Goal: Answer question/provide support

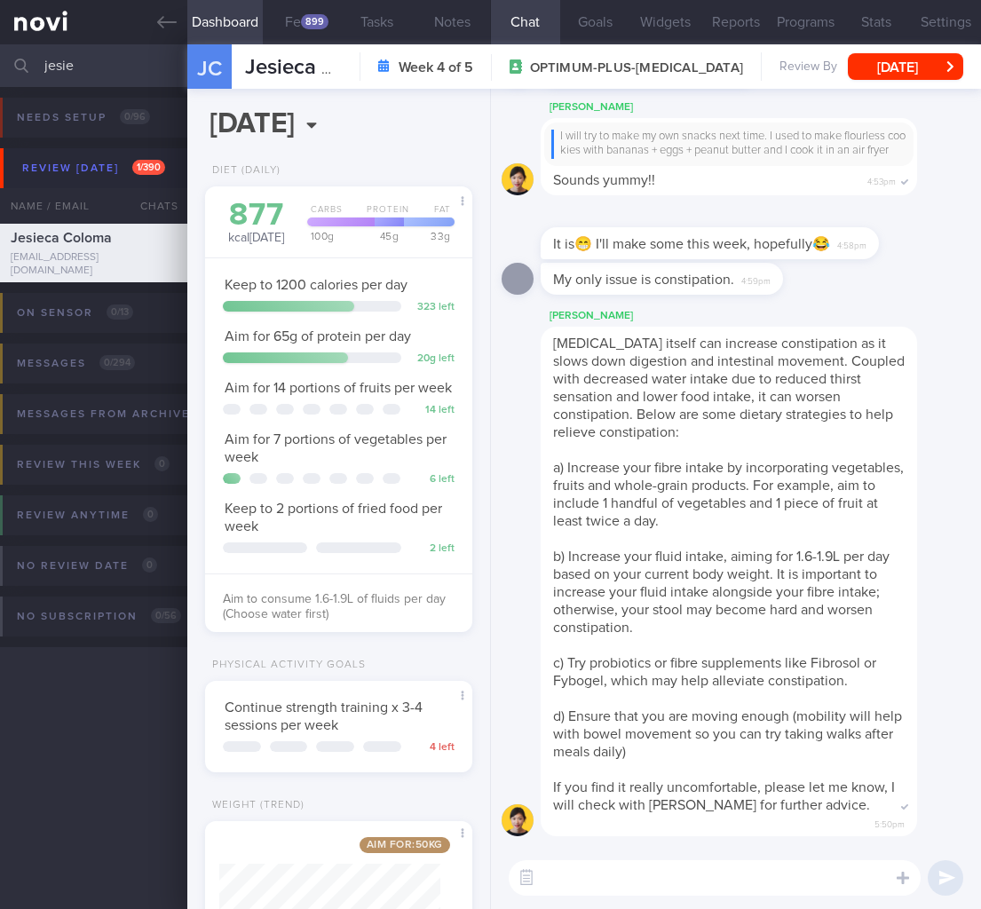
select select "8"
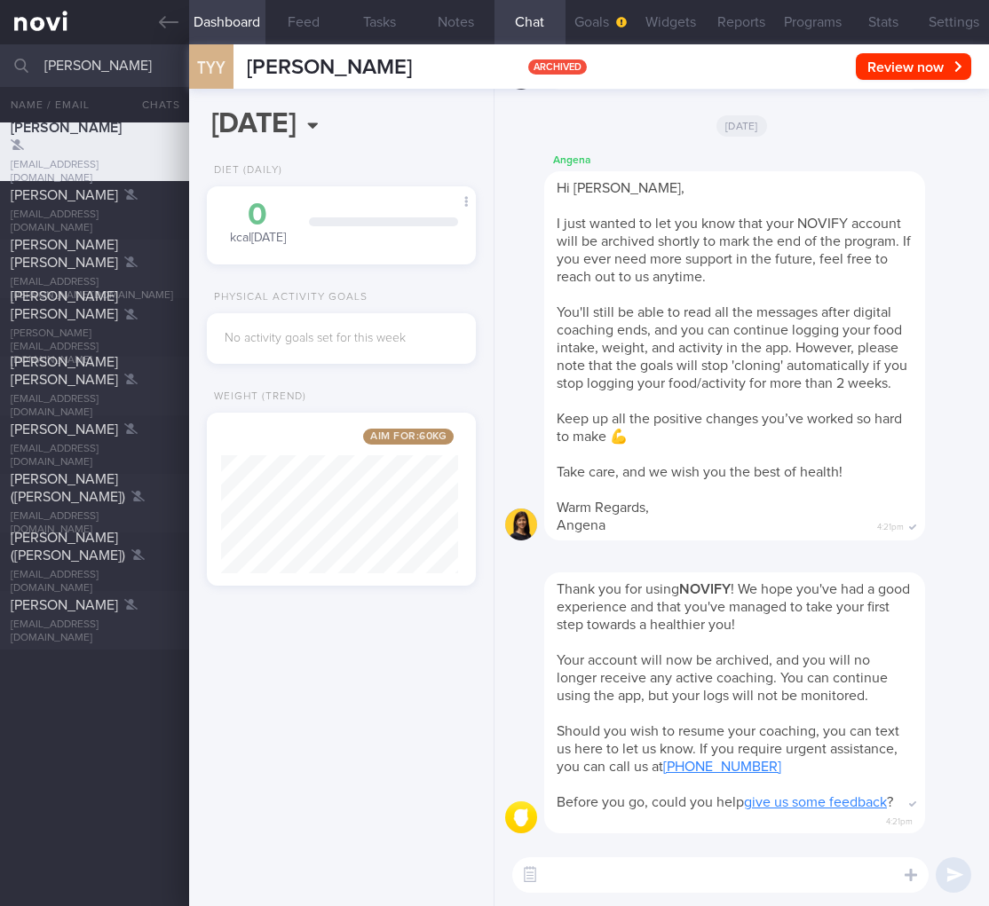
select select "8"
click at [948, 22] on button "Settings" at bounding box center [953, 22] width 71 height 44
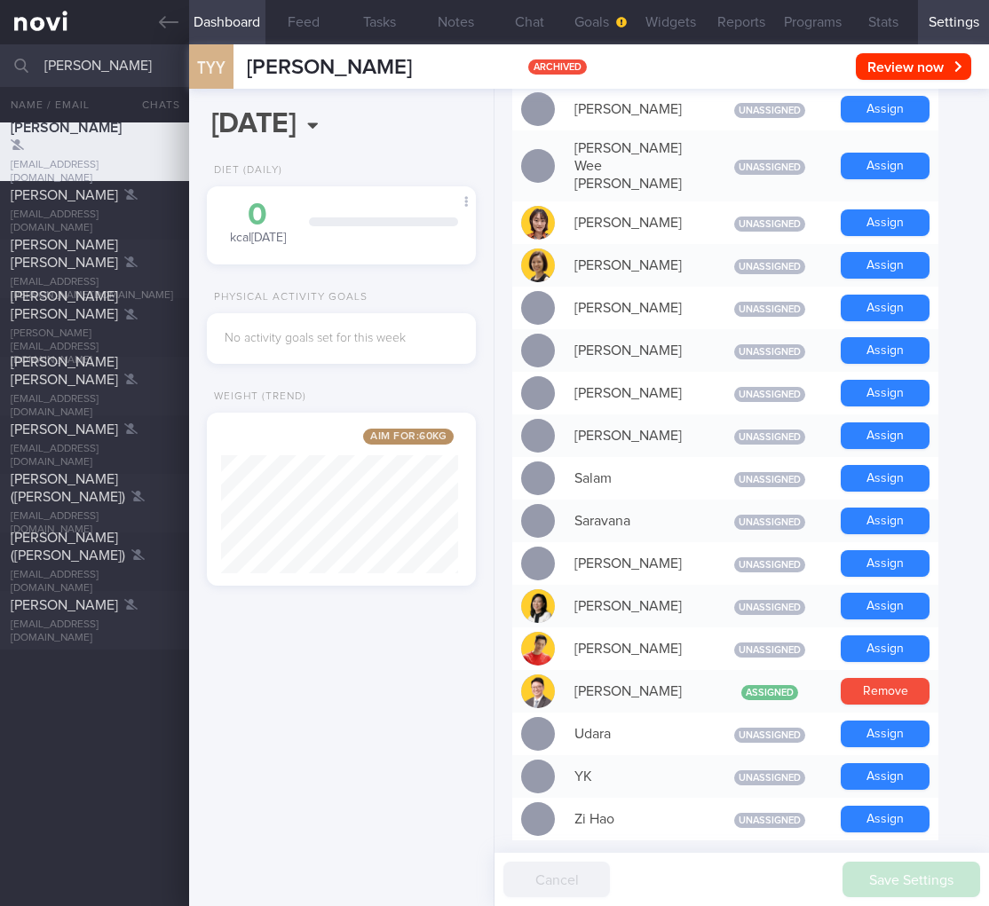
scroll to position [1349, 0]
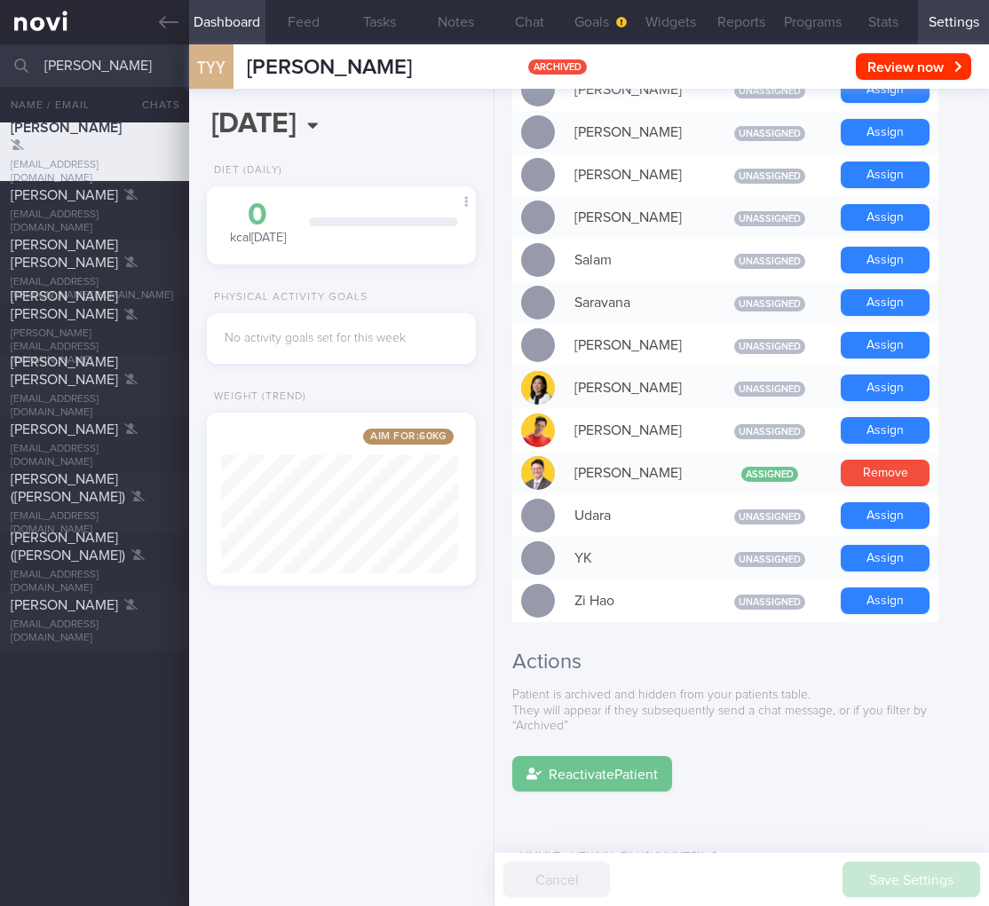
click at [564, 756] on button "Reactivate Patient" at bounding box center [592, 773] width 160 height 35
click at [524, 28] on button "Chat" at bounding box center [529, 22] width 71 height 44
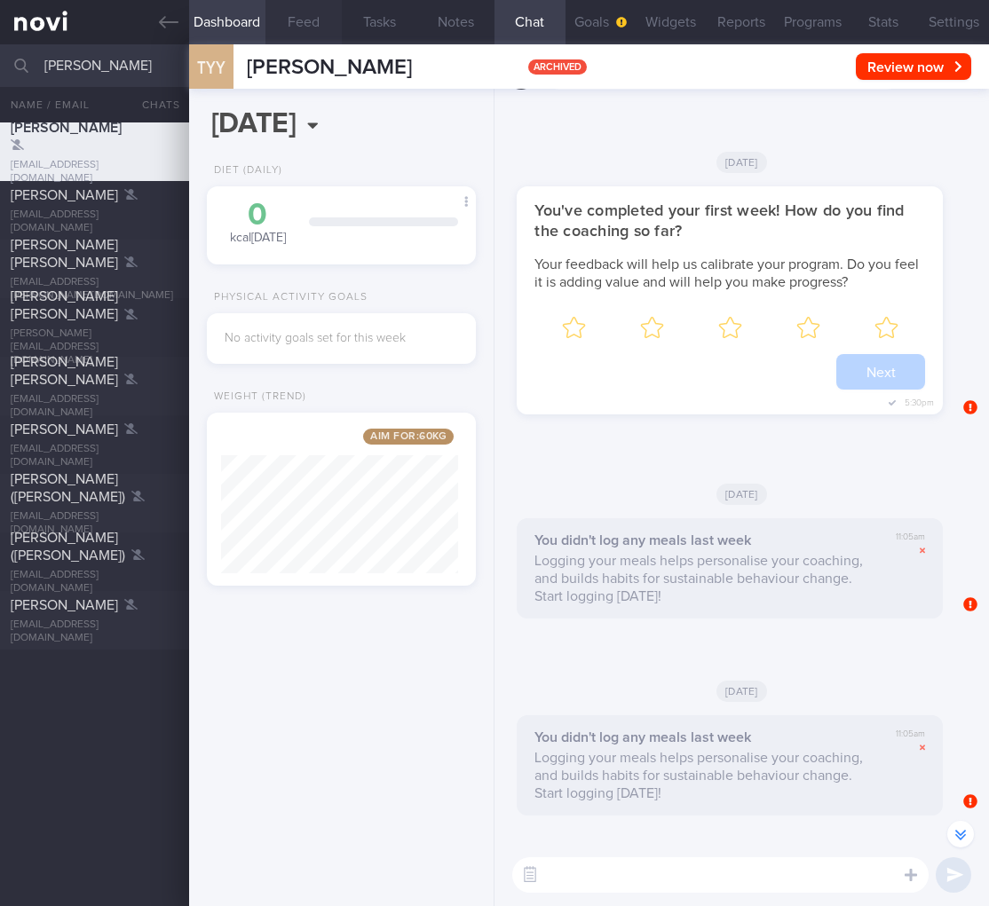
scroll to position [-5848, 0]
click at [312, 12] on button "Feed" at bounding box center [303, 22] width 76 height 44
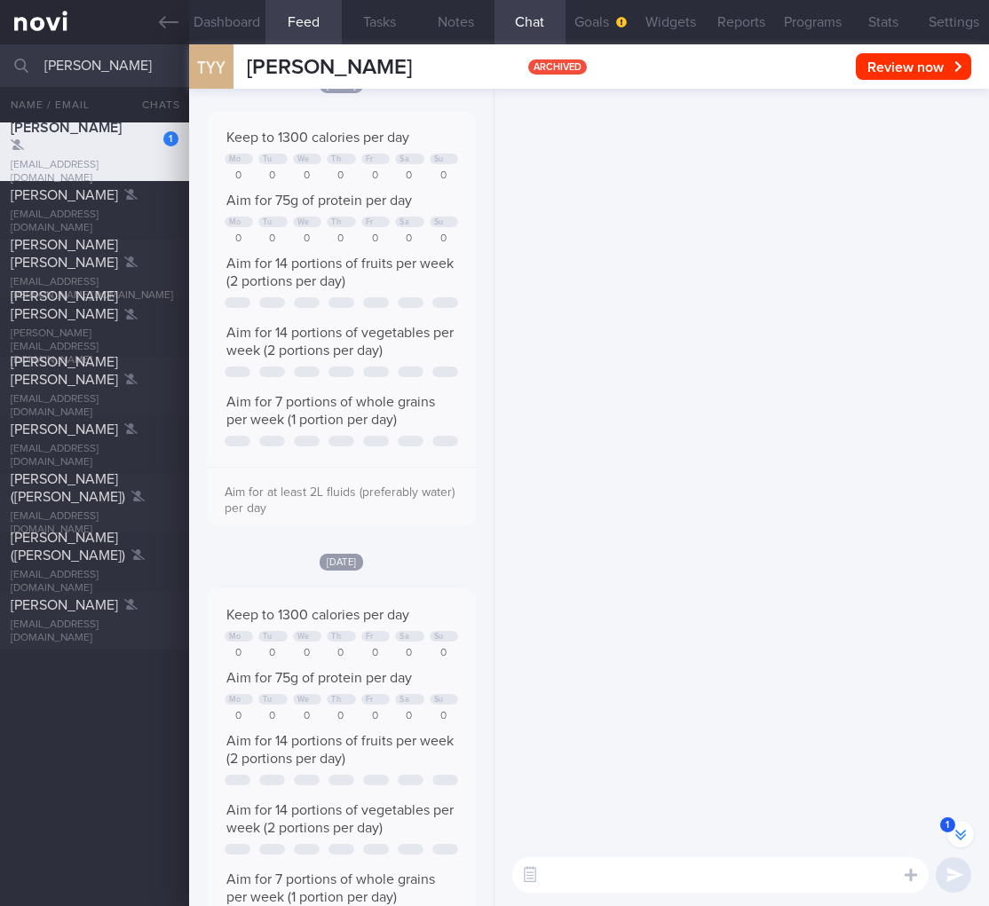
scroll to position [-4159, 0]
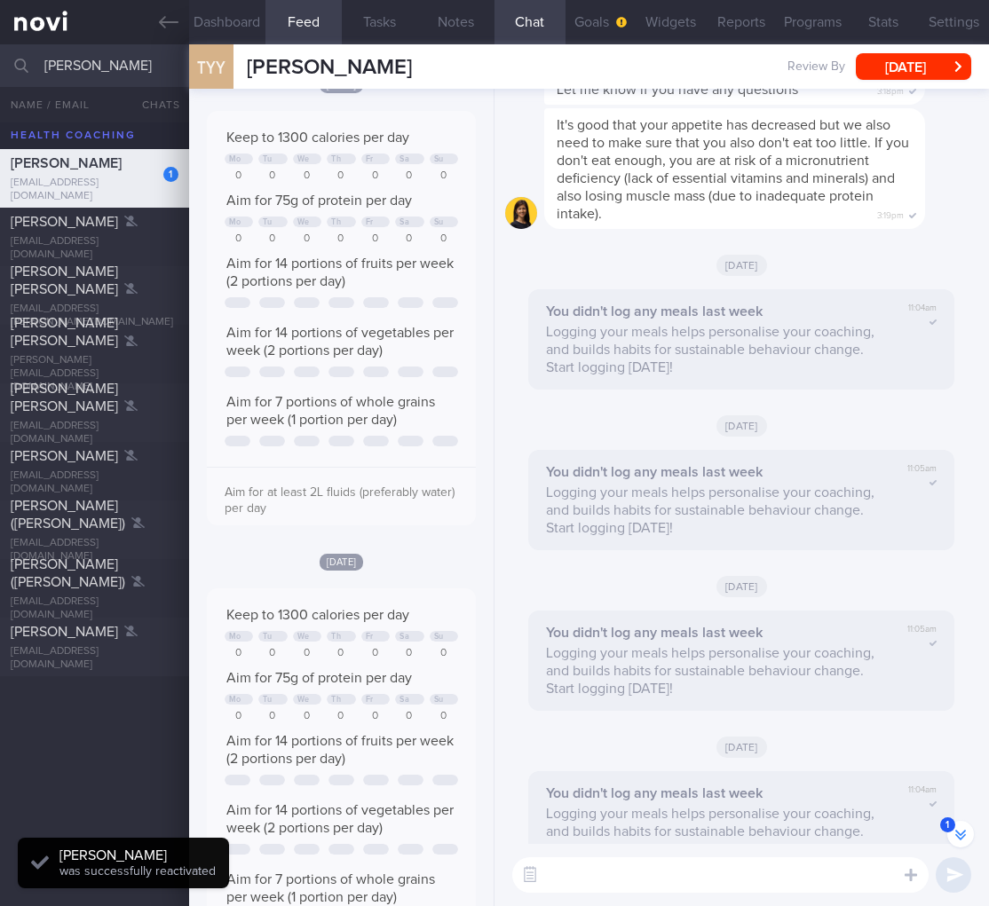
click at [892, 351] on div "You didn't log any meals last week Logging your meals helps personalise your co…" at bounding box center [741, 339] width 426 height 100
click at [559, 863] on textarea at bounding box center [720, 874] width 416 height 35
drag, startPoint x: 537, startPoint y: 881, endPoint x: 575, endPoint y: 876, distance: 38.5
click at [538, 879] on button "button" at bounding box center [530, 875] width 32 height 32
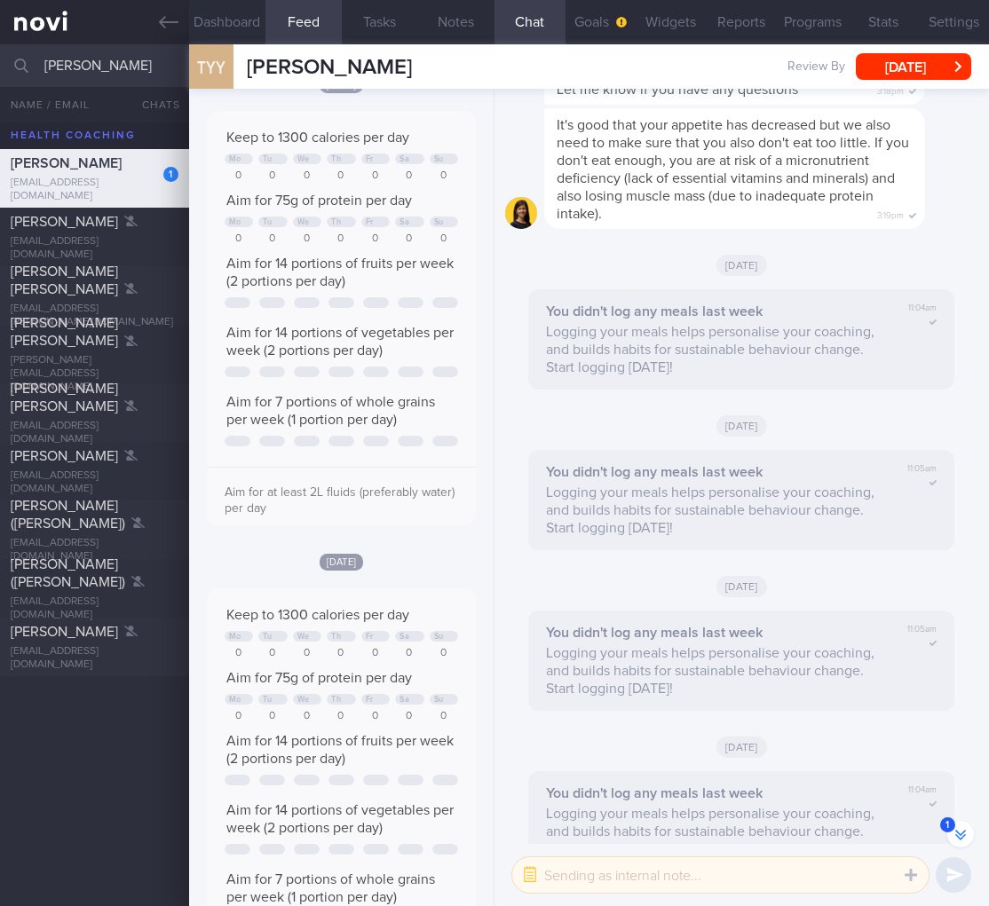
click at [584, 874] on textarea at bounding box center [720, 874] width 416 height 35
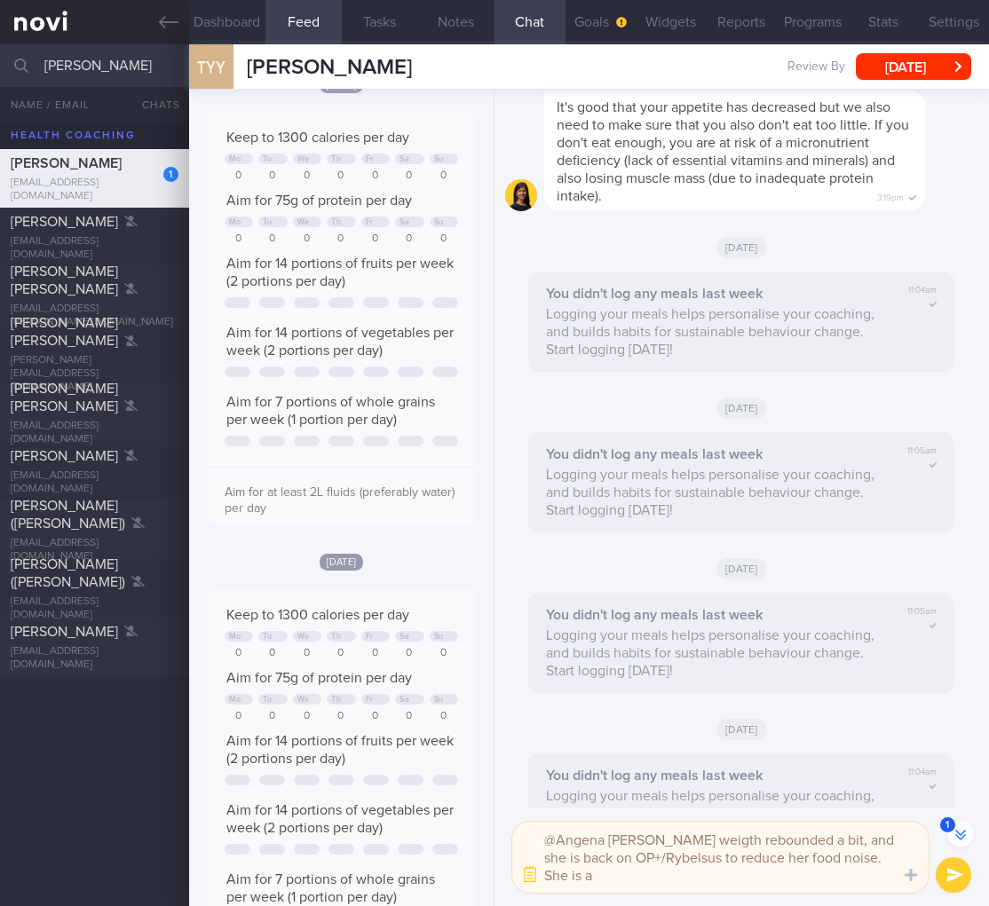
scroll to position [-4245, 0]
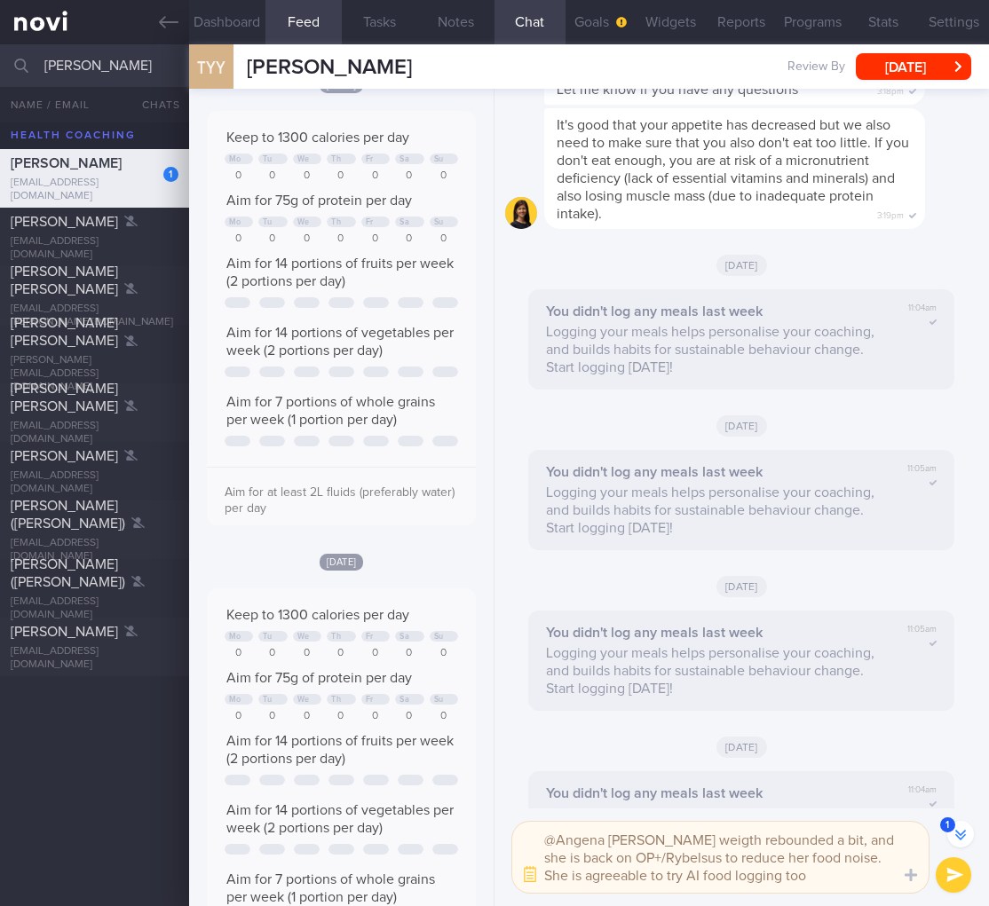
type textarea "@Angena Ms Tan's weigth rebounded a bit, and she is back on OP+/Rybelsus to red…"
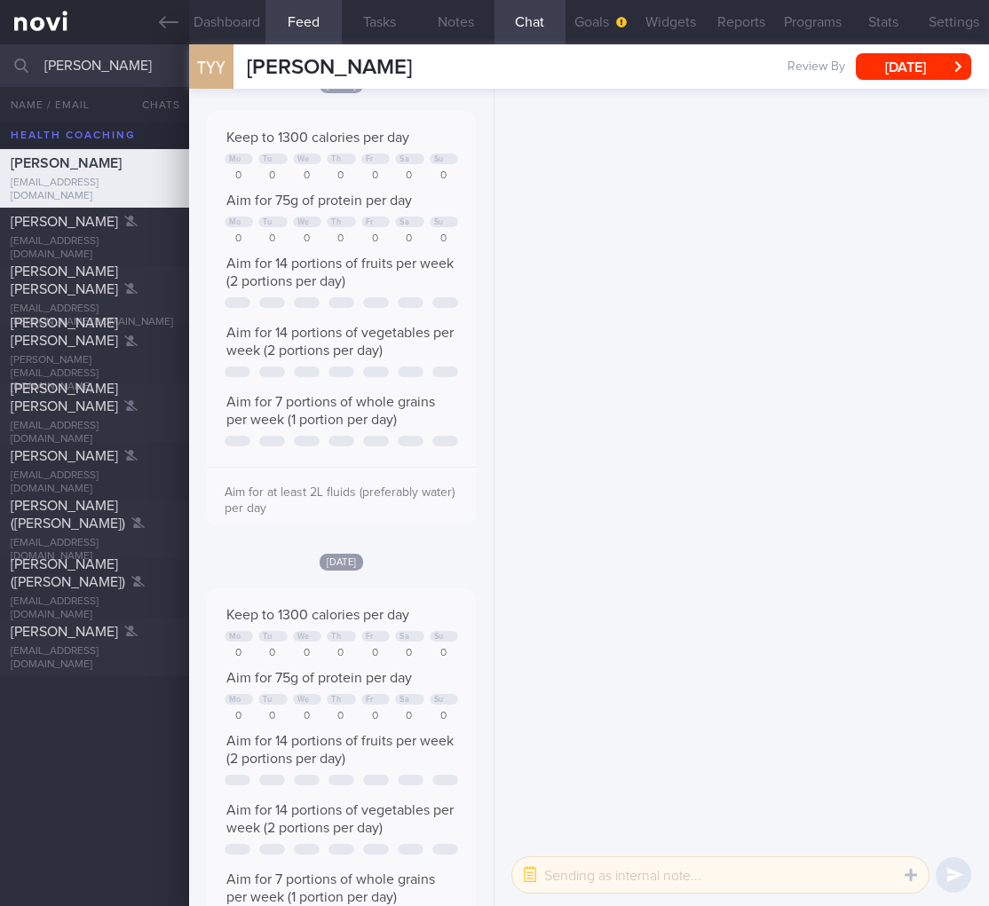
scroll to position [0, 0]
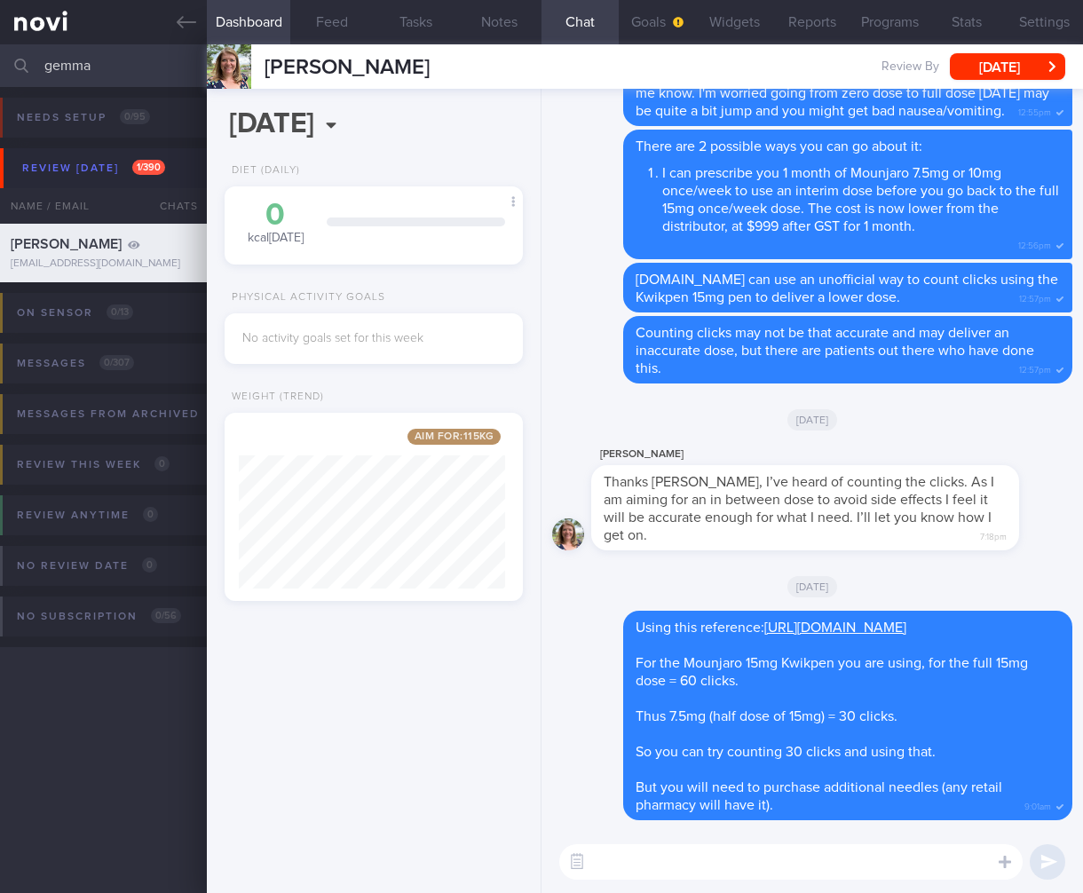
select select "5"
